Goal: Task Accomplishment & Management: Complete application form

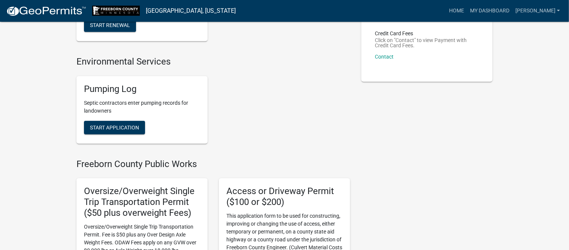
scroll to position [141, 0]
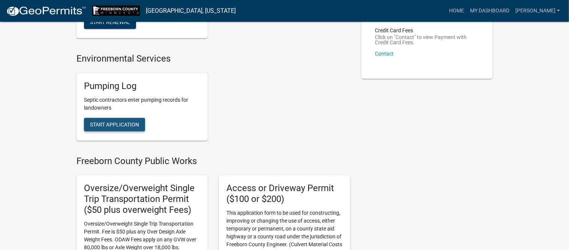
click at [125, 120] on button "Start Application" at bounding box center [114, 125] width 61 height 14
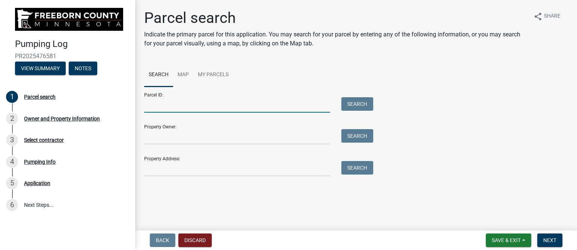
click at [168, 107] on input "Parcel ID:" at bounding box center [237, 104] width 186 height 15
type input "190190011"
click at [365, 107] on button "Search" at bounding box center [357, 104] width 32 height 14
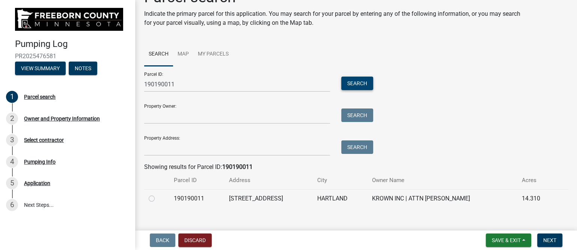
scroll to position [30, 0]
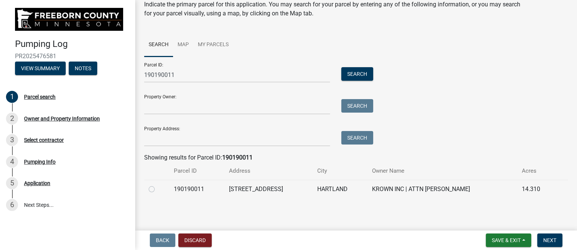
click at [158, 185] on label at bounding box center [158, 185] width 0 height 0
click at [158, 187] on input "radio" at bounding box center [160, 187] width 5 height 5
radio input "true"
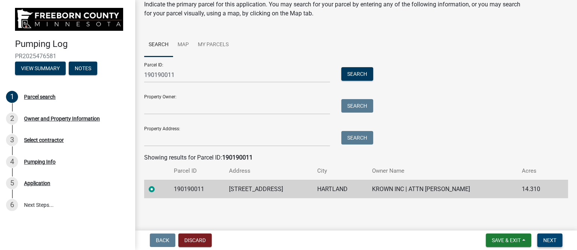
click at [547, 238] on span "Next" at bounding box center [549, 240] width 13 height 6
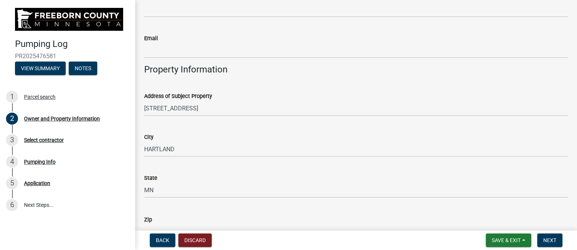
scroll to position [281, 0]
click at [553, 238] on span "Next" at bounding box center [549, 240] width 13 height 6
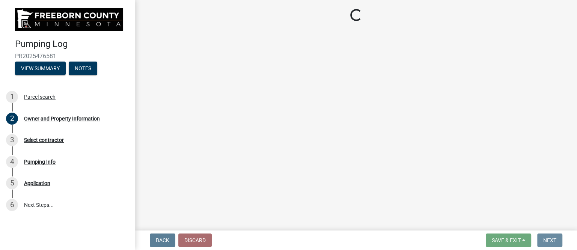
scroll to position [0, 0]
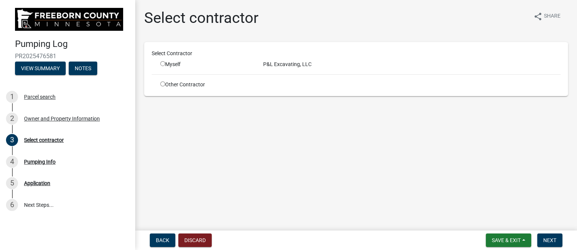
click at [162, 64] on input "radio" at bounding box center [162, 63] width 5 height 5
radio input "true"
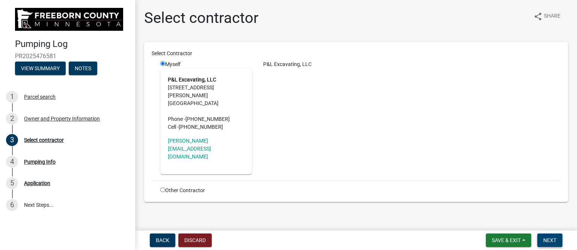
click at [546, 238] on span "Next" at bounding box center [549, 240] width 13 height 6
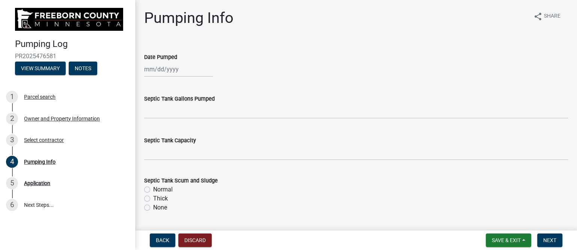
click at [171, 73] on div at bounding box center [178, 69] width 69 height 15
select select "9"
select select "2025"
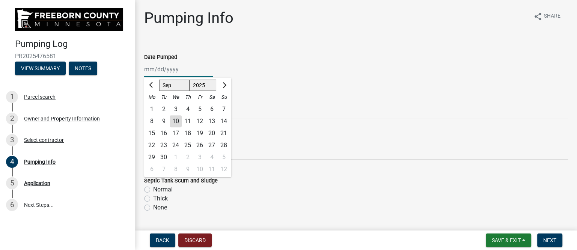
click at [167, 67] on input "Date Pumped" at bounding box center [178, 69] width 69 height 15
click at [162, 121] on div "9" at bounding box center [164, 121] width 12 height 12
type input "[DATE]"
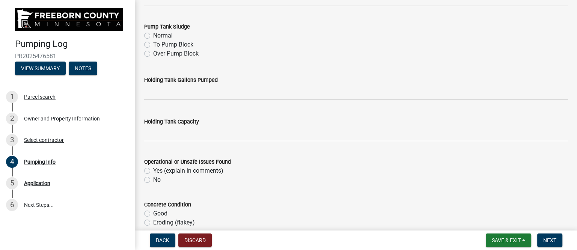
scroll to position [281, 0]
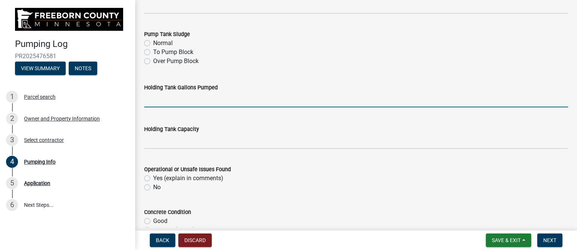
click at [167, 99] on input "text" at bounding box center [355, 99] width 423 height 15
type input "1350"
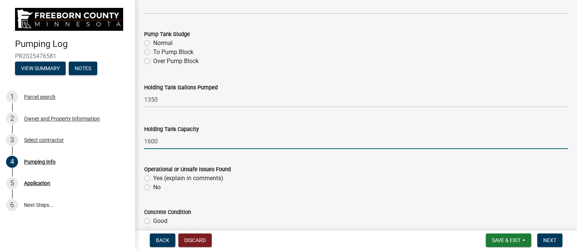
type input "1600"
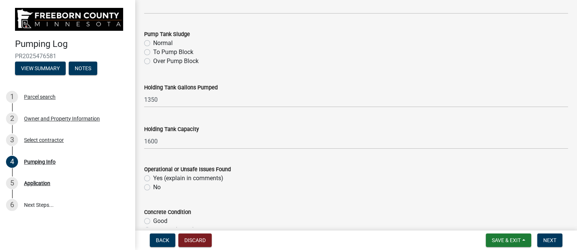
click at [153, 187] on label "No" at bounding box center [157, 187] width 8 height 9
click at [153, 187] on input "No" at bounding box center [155, 185] width 5 height 5
radio input "true"
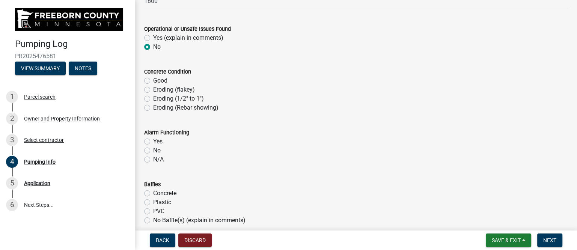
scroll to position [422, 0]
click at [153, 80] on label "Good" at bounding box center [160, 80] width 14 height 9
click at [153, 80] on input "Good" at bounding box center [155, 78] width 5 height 5
radio input "true"
click at [153, 141] on label "Yes" at bounding box center [157, 141] width 9 height 9
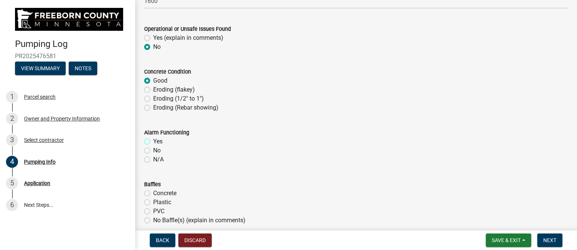
click at [153, 141] on input "Yes" at bounding box center [155, 139] width 5 height 5
radio input "true"
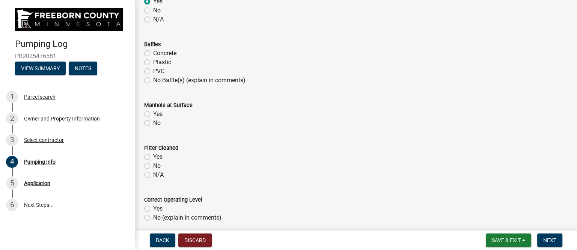
scroll to position [563, 0]
click at [153, 112] on label "Yes" at bounding box center [157, 112] width 9 height 9
click at [153, 112] on input "Yes" at bounding box center [155, 110] width 5 height 5
radio input "true"
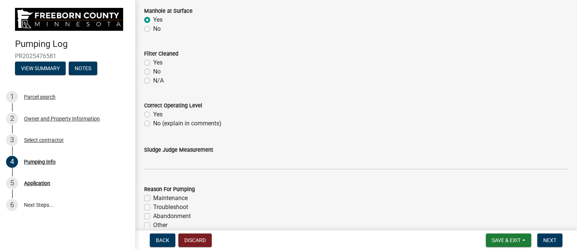
scroll to position [656, 0]
click at [153, 80] on label "N/A" at bounding box center [158, 79] width 11 height 9
click at [153, 80] on input "N/A" at bounding box center [155, 77] width 5 height 5
radio input "true"
click at [153, 113] on label "Yes" at bounding box center [157, 113] width 9 height 9
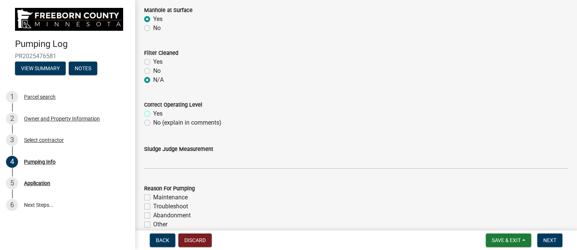
click at [153, 113] on input "Yes" at bounding box center [155, 111] width 5 height 5
radio input "true"
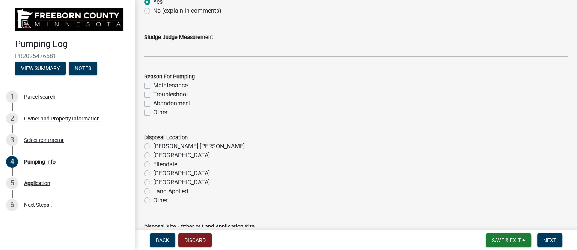
scroll to position [797, 0]
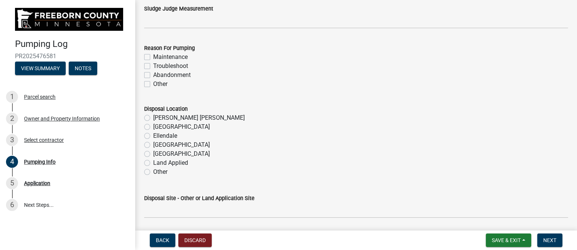
click at [153, 56] on label "Maintenance" at bounding box center [170, 57] width 35 height 9
click at [153, 56] on input "Maintenance" at bounding box center [155, 55] width 5 height 5
checkbox input "true"
checkbox input "false"
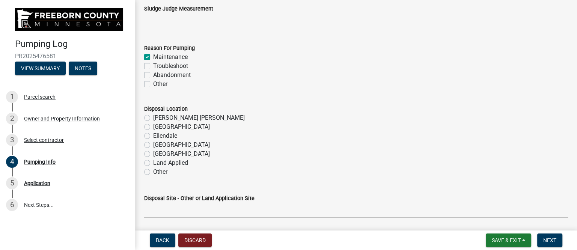
checkbox input "false"
click at [150, 144] on div "[GEOGRAPHIC_DATA]" at bounding box center [355, 144] width 423 height 9
click at [153, 145] on label "[GEOGRAPHIC_DATA]" at bounding box center [181, 144] width 57 height 9
click at [153, 145] on input "[GEOGRAPHIC_DATA]" at bounding box center [155, 142] width 5 height 5
radio input "true"
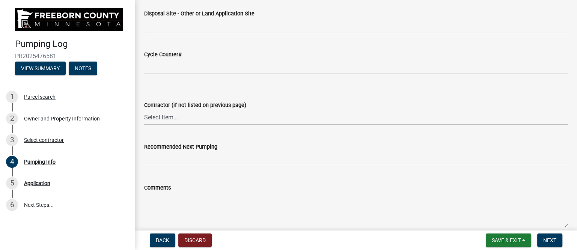
scroll to position [984, 0]
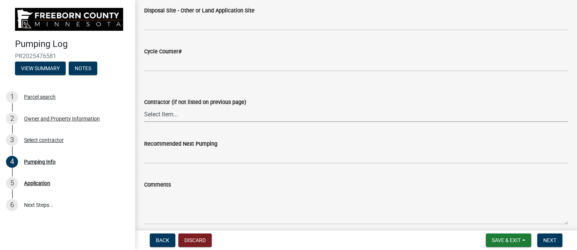
click at [174, 112] on select "Select Item... P & L Excavating Precision Septic Services [PERSON_NAME] Excavat…" at bounding box center [355, 114] width 423 height 15
click at [144, 107] on select "Select Item... P & L Excavating Precision Septic Services [PERSON_NAME] Excavat…" at bounding box center [355, 114] width 423 height 15
select select "a4b440af-86cc-4e74-8744-b4ec83ffff55"
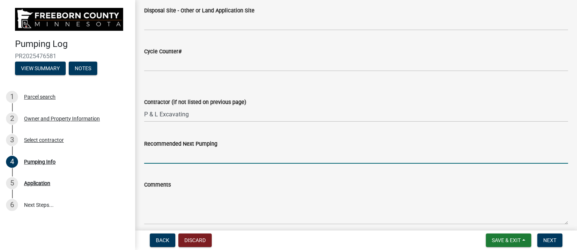
click at [183, 159] on input "Recommended Next Pumping" at bounding box center [355, 155] width 423 height 15
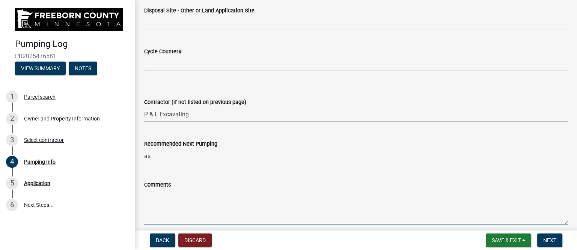
click at [180, 206] on textarea "Comments" at bounding box center [355, 206] width 423 height 35
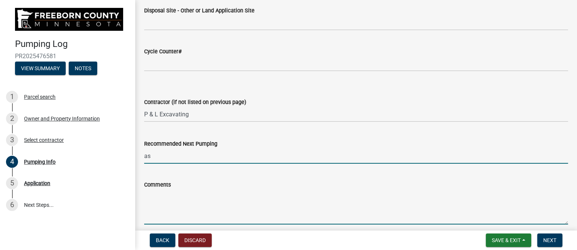
click at [165, 156] on input "as" at bounding box center [355, 155] width 423 height 15
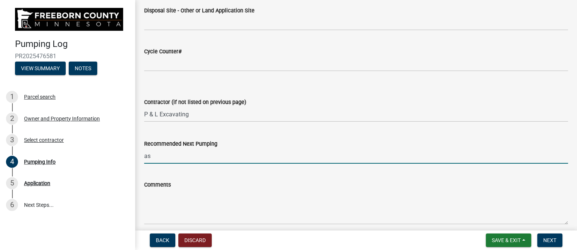
type input "as needed"
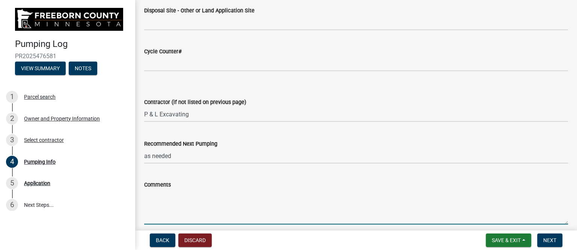
click at [180, 209] on textarea "Comments" at bounding box center [355, 206] width 423 height 35
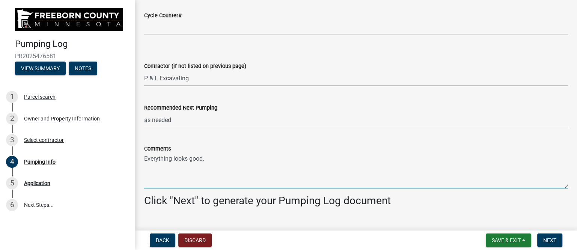
scroll to position [1035, 0]
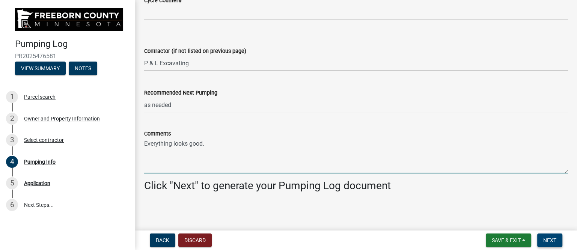
type textarea "Everything looks good."
click at [555, 240] on span "Next" at bounding box center [549, 240] width 13 height 6
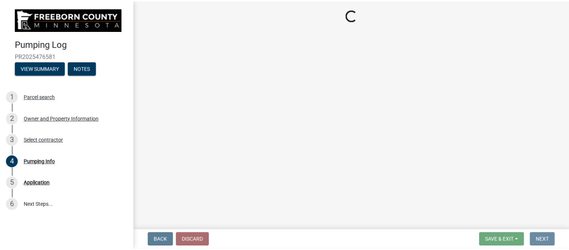
scroll to position [0, 0]
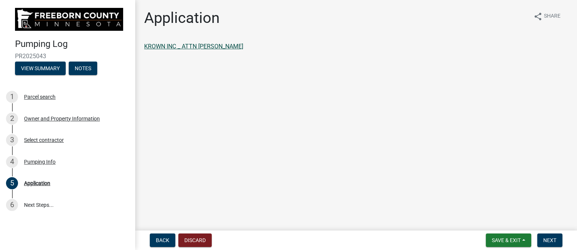
click at [196, 44] on link "KROWN INC _ ATTN [PERSON_NAME]" at bounding box center [193, 46] width 99 height 7
click at [549, 238] on span "Next" at bounding box center [549, 240] width 13 height 6
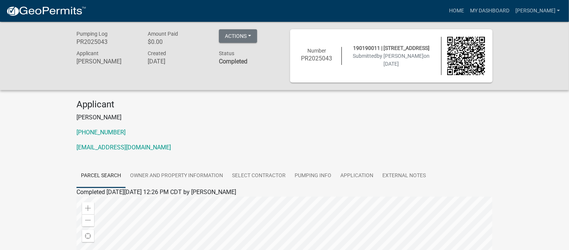
click at [231, 114] on p "[PERSON_NAME]" at bounding box center [285, 117] width 416 height 9
click at [467, 8] on link "Home" at bounding box center [456, 11] width 21 height 14
